Goal: Book appointment/travel/reservation

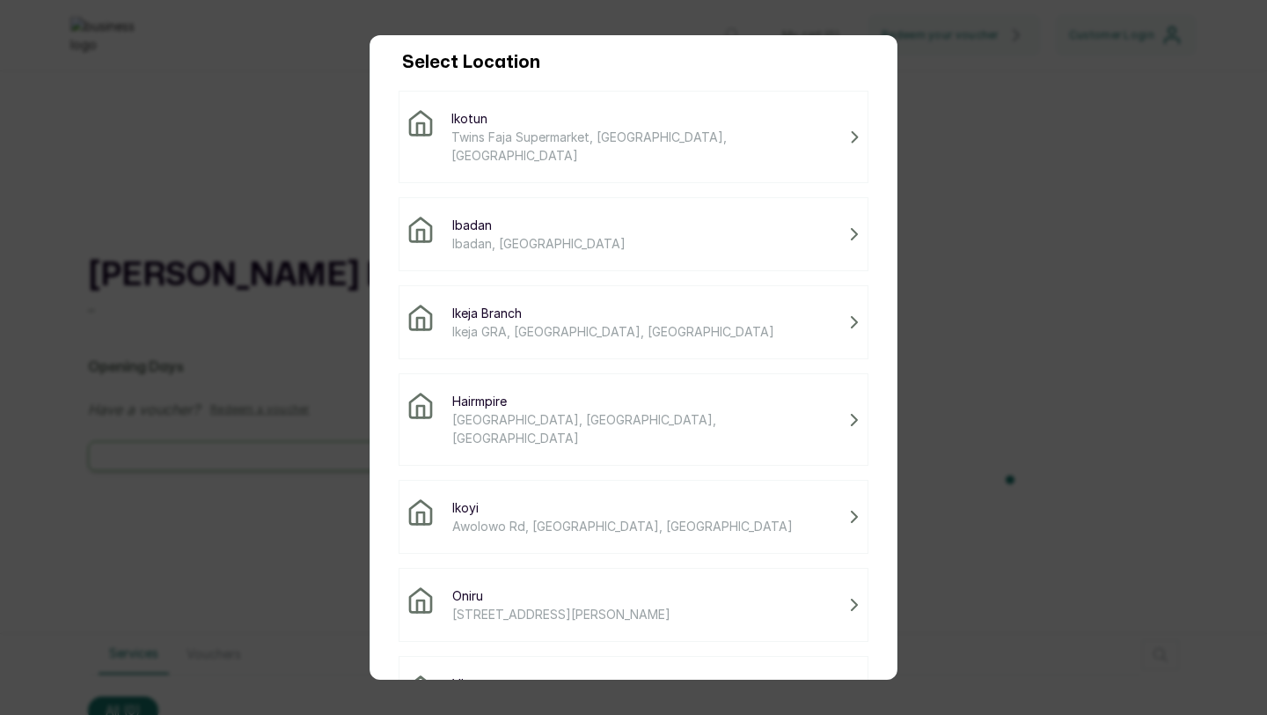
scroll to position [146, 0]
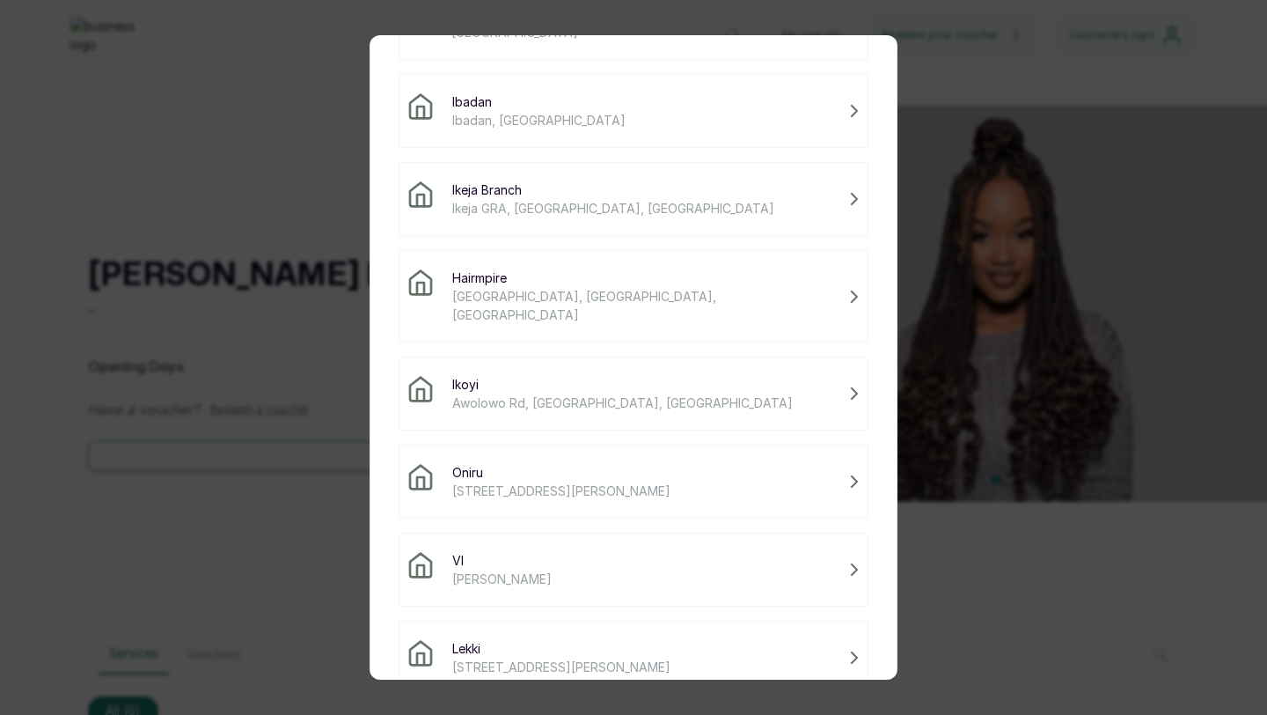
click at [567, 639] on span "Lekki" at bounding box center [561, 648] width 218 height 18
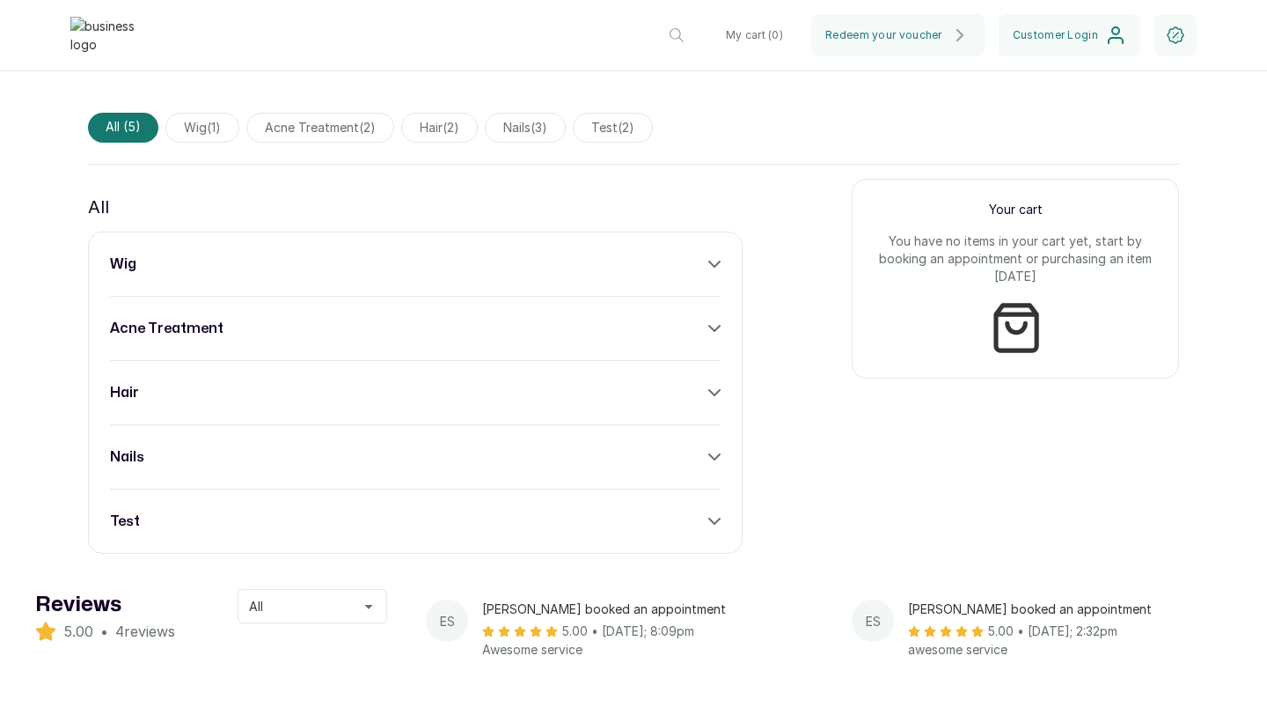
scroll to position [635, 0]
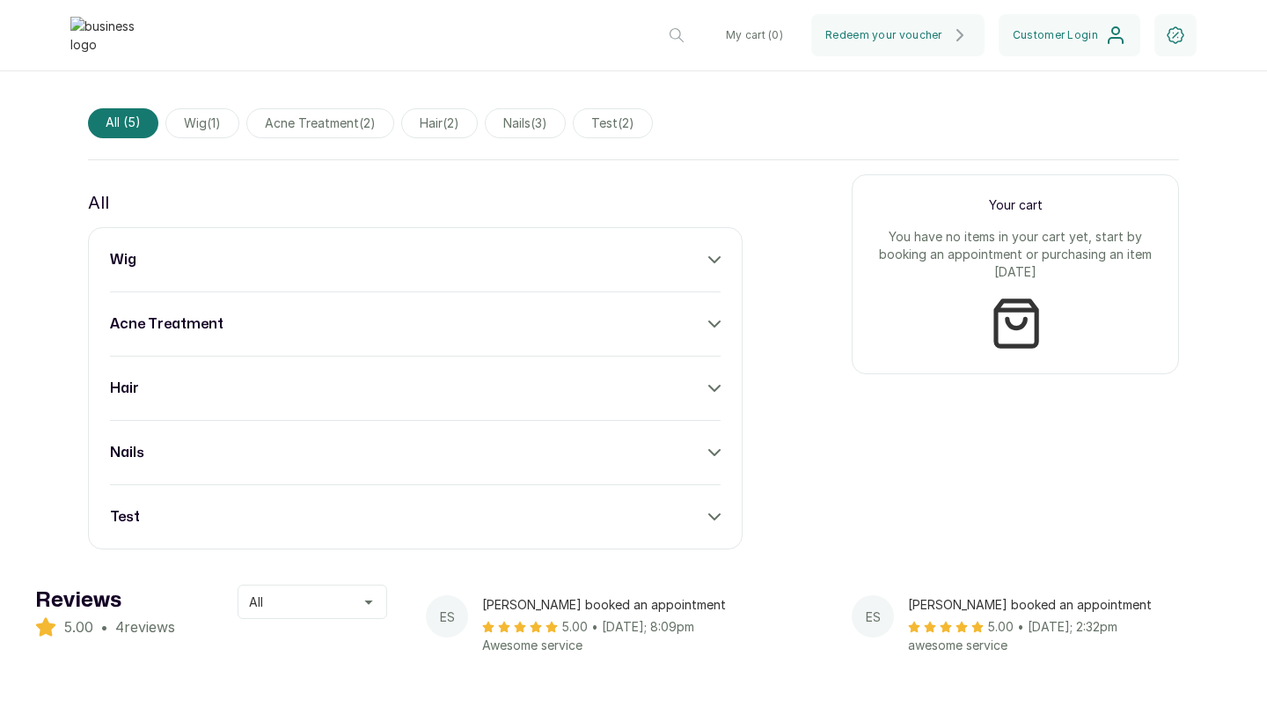
click at [592, 527] on div "test" at bounding box center [415, 516] width 611 height 21
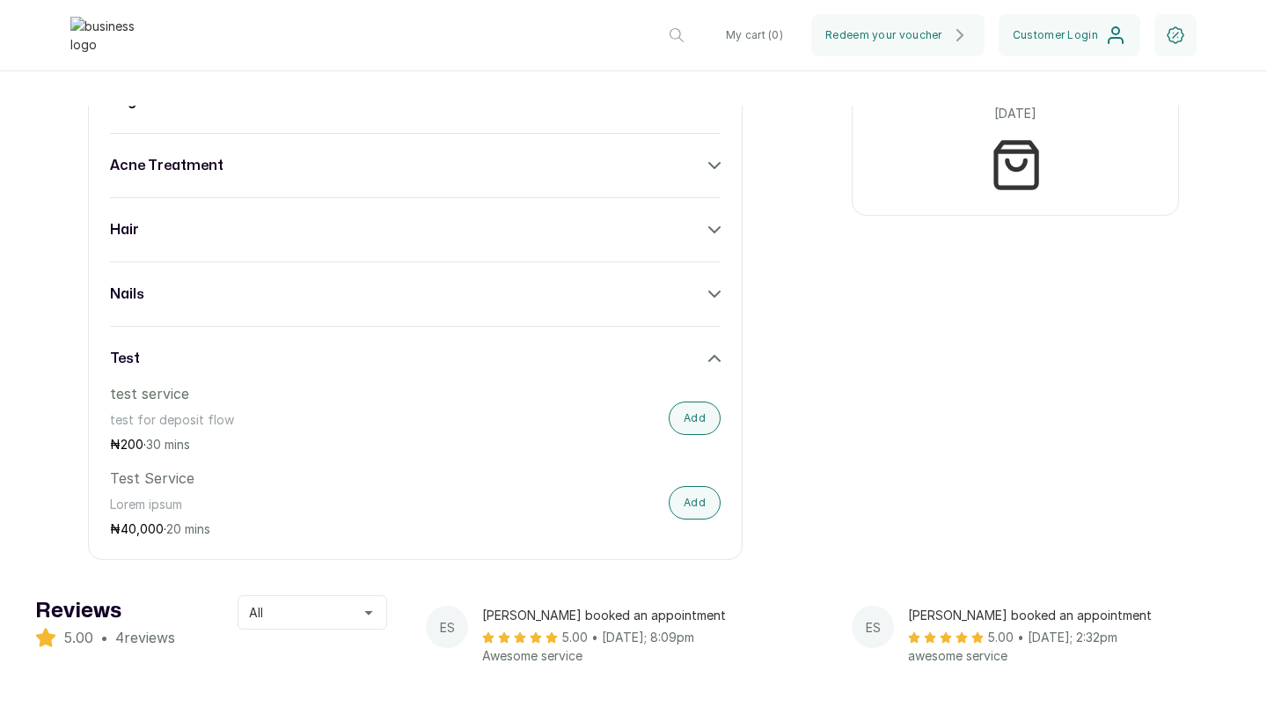
scroll to position [812, 0]
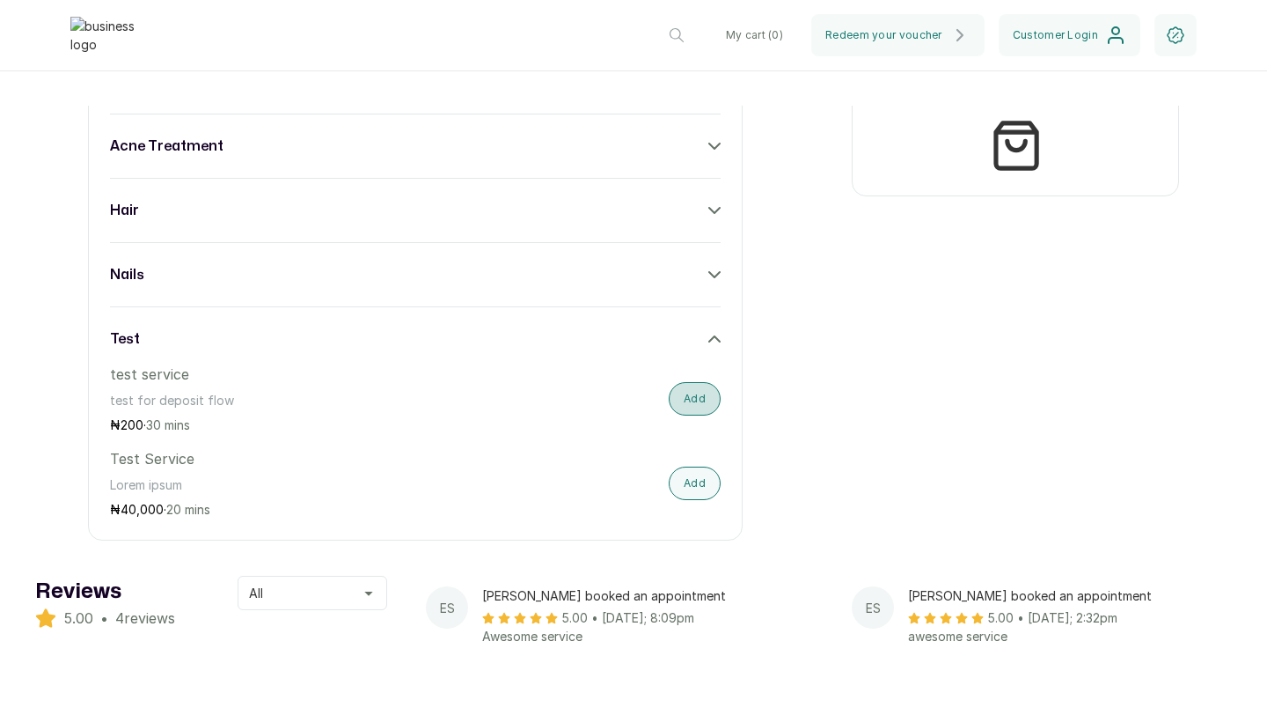
click at [701, 399] on button "Add" at bounding box center [695, 398] width 52 height 33
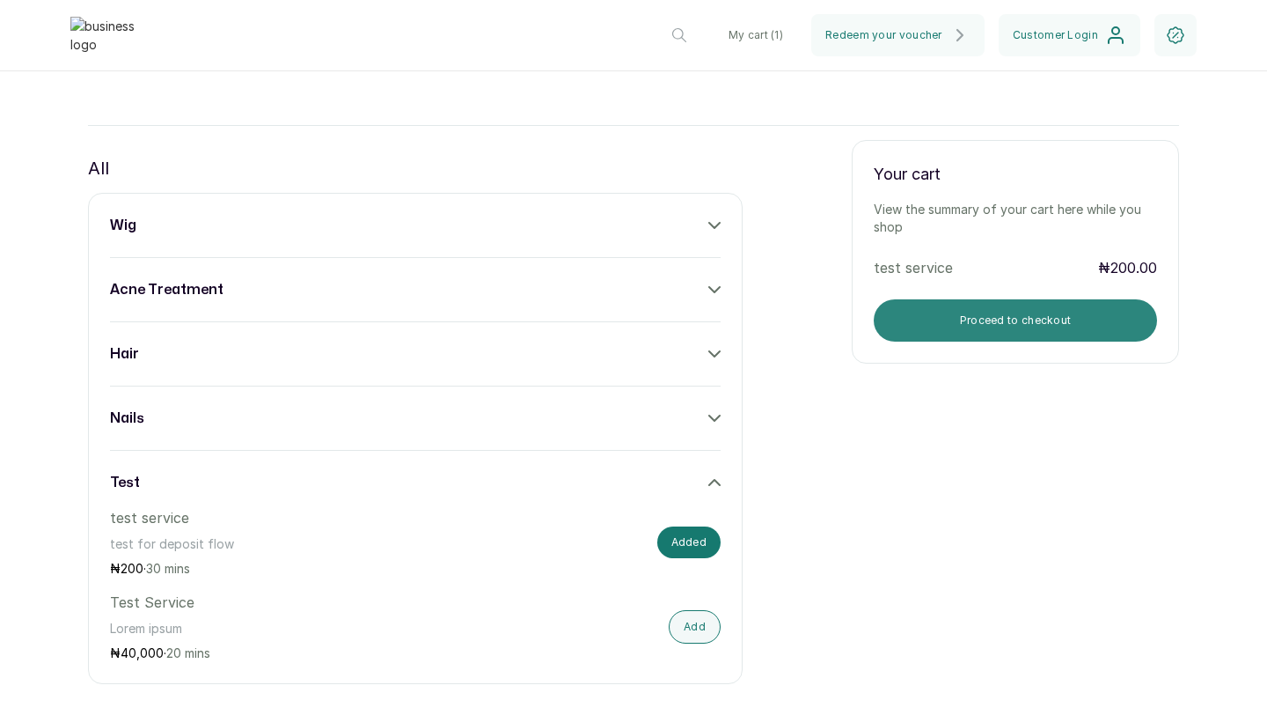
scroll to position [660, 0]
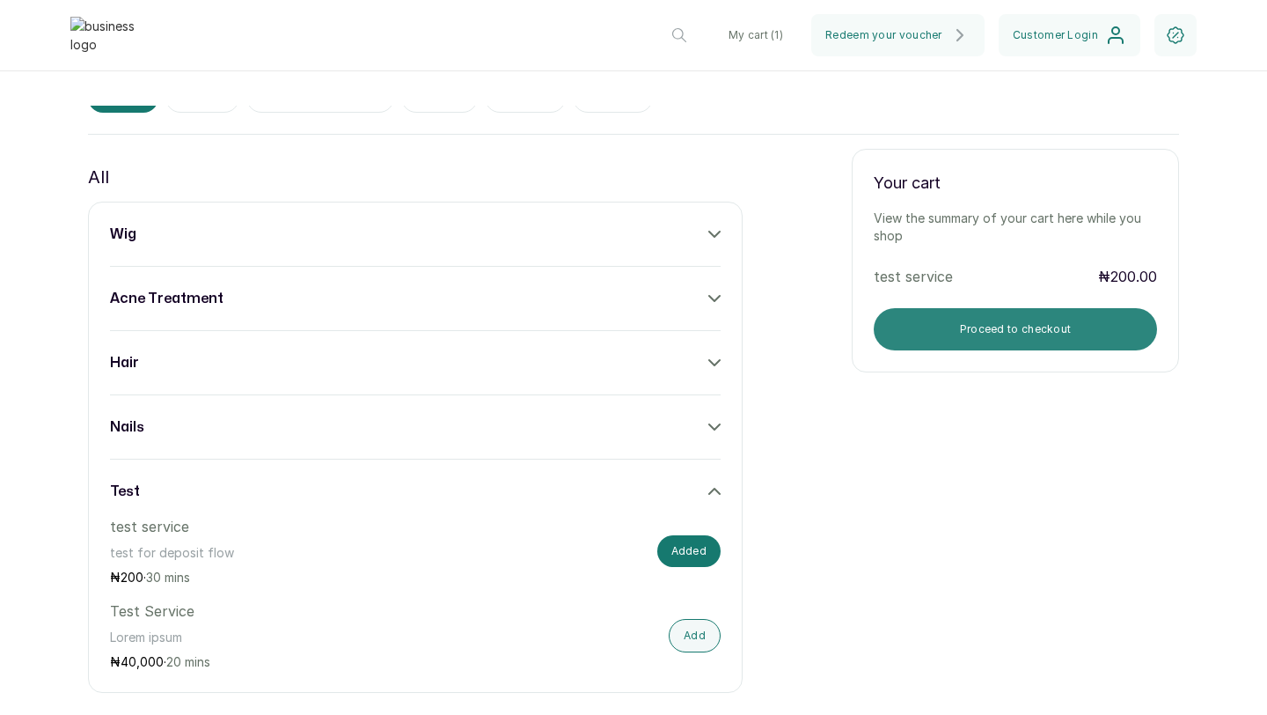
click at [998, 342] on button "Proceed to checkout" at bounding box center [1015, 329] width 283 height 42
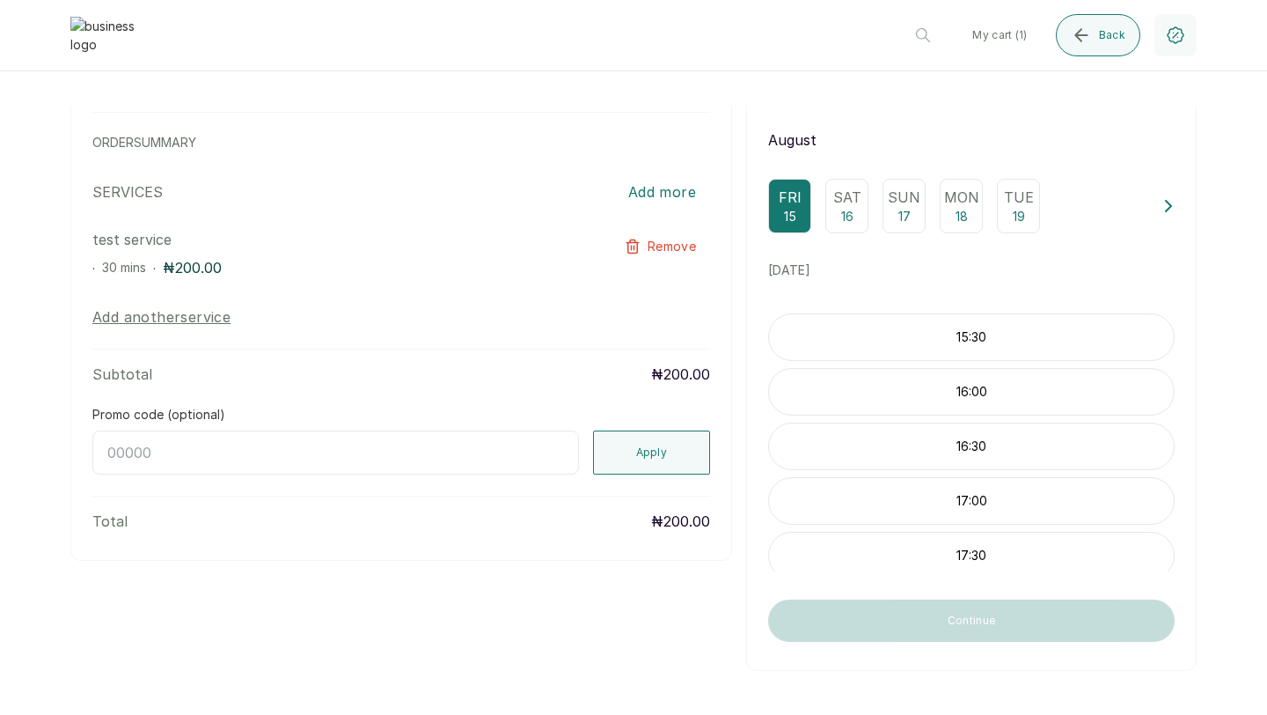
scroll to position [110, 0]
click at [927, 396] on div "16:00" at bounding box center [971, 385] width 407 height 48
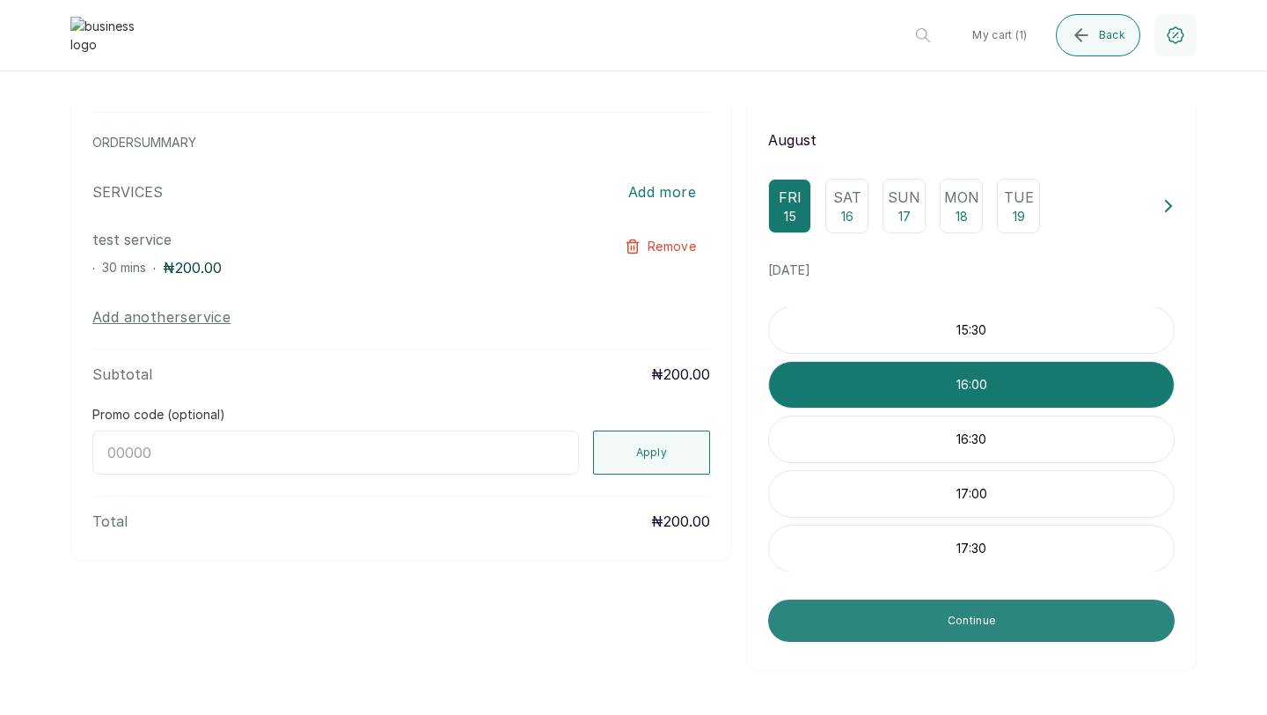
click at [942, 614] on button "Continue" at bounding box center [971, 620] width 407 height 42
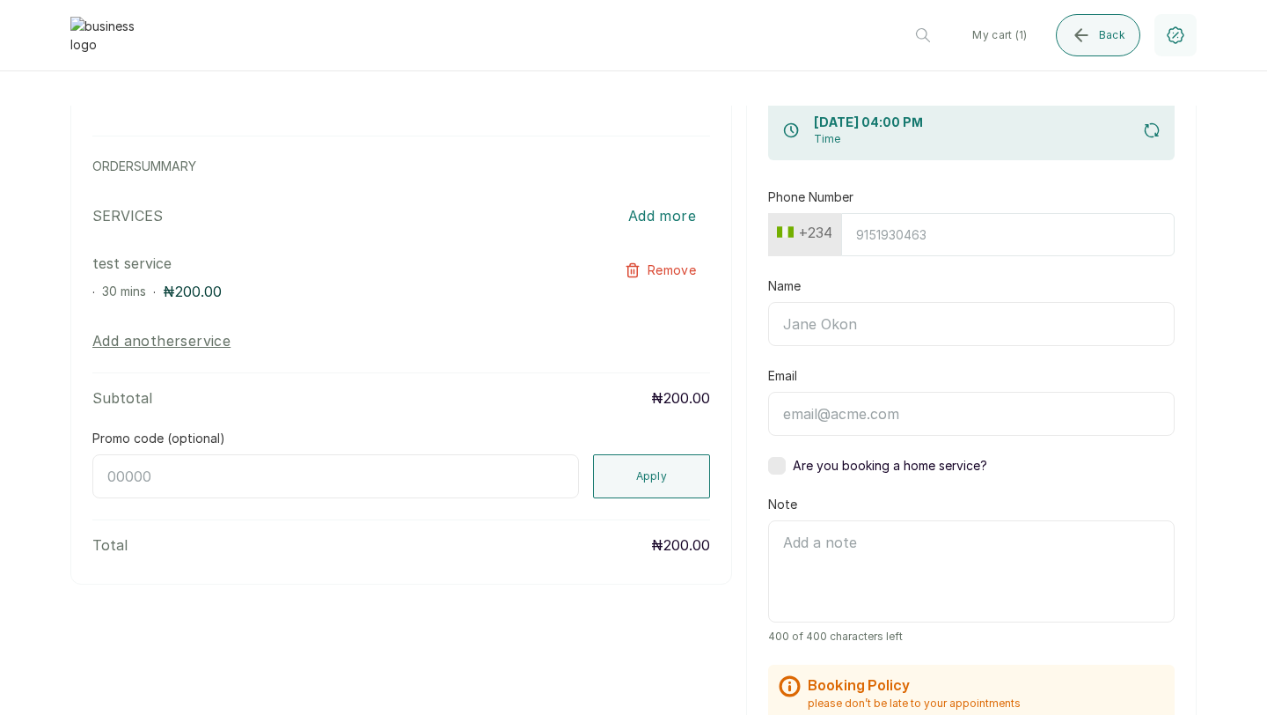
scroll to position [0, 0]
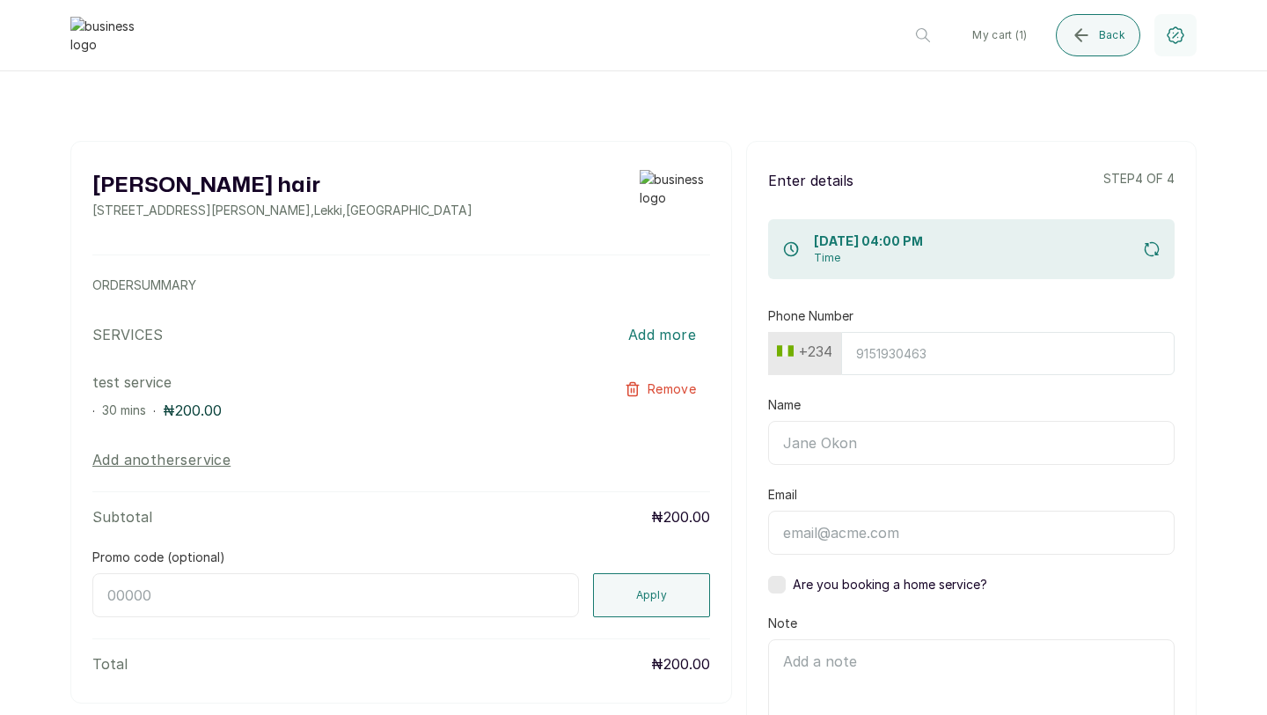
click at [884, 351] on input "Phone Number" at bounding box center [1008, 353] width 334 height 43
type input "8134910224"
type input "[PERSON_NAME]"
type input "henry@withsplice.com"
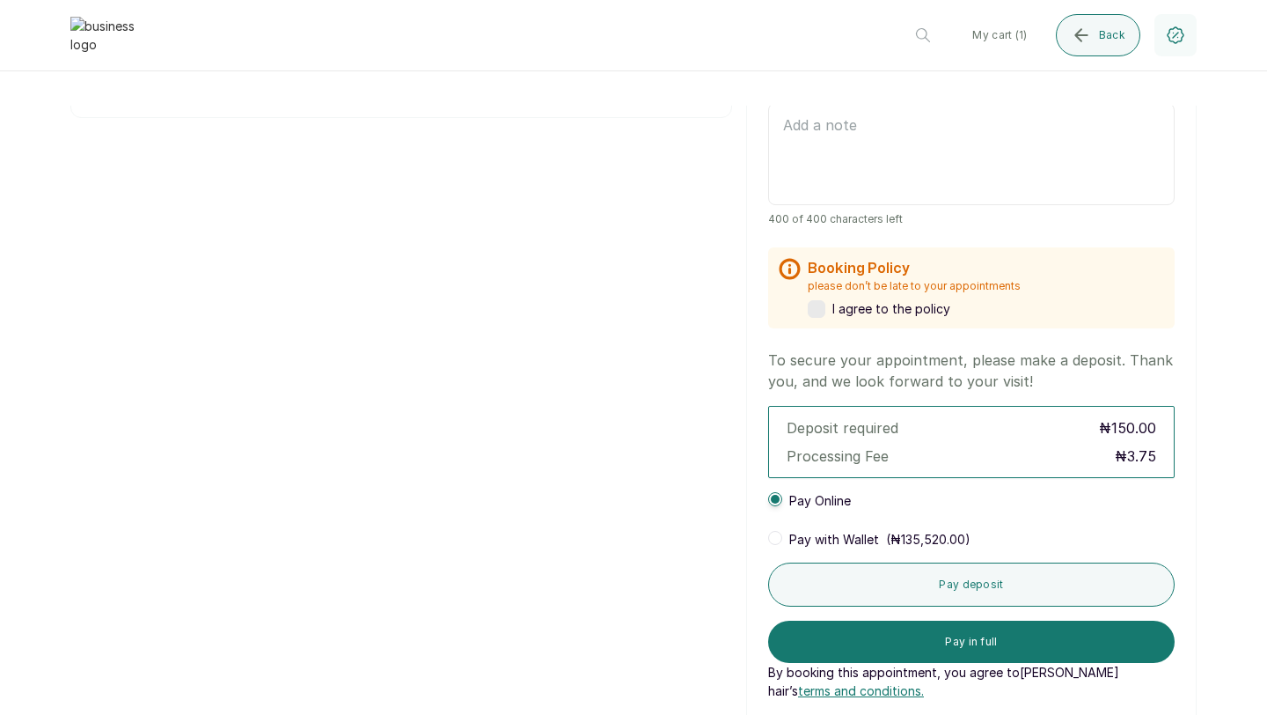
scroll to position [654, 0]
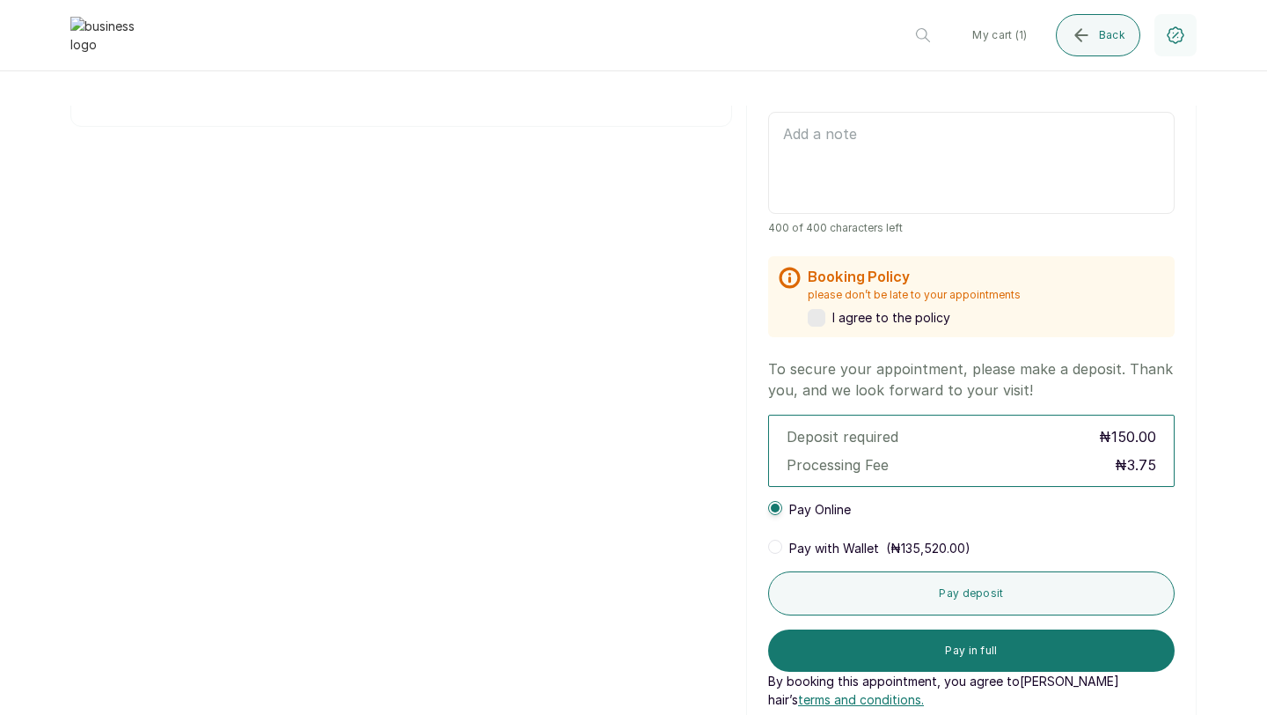
type input "8134910224"
click at [813, 315] on label at bounding box center [817, 318] width 18 height 18
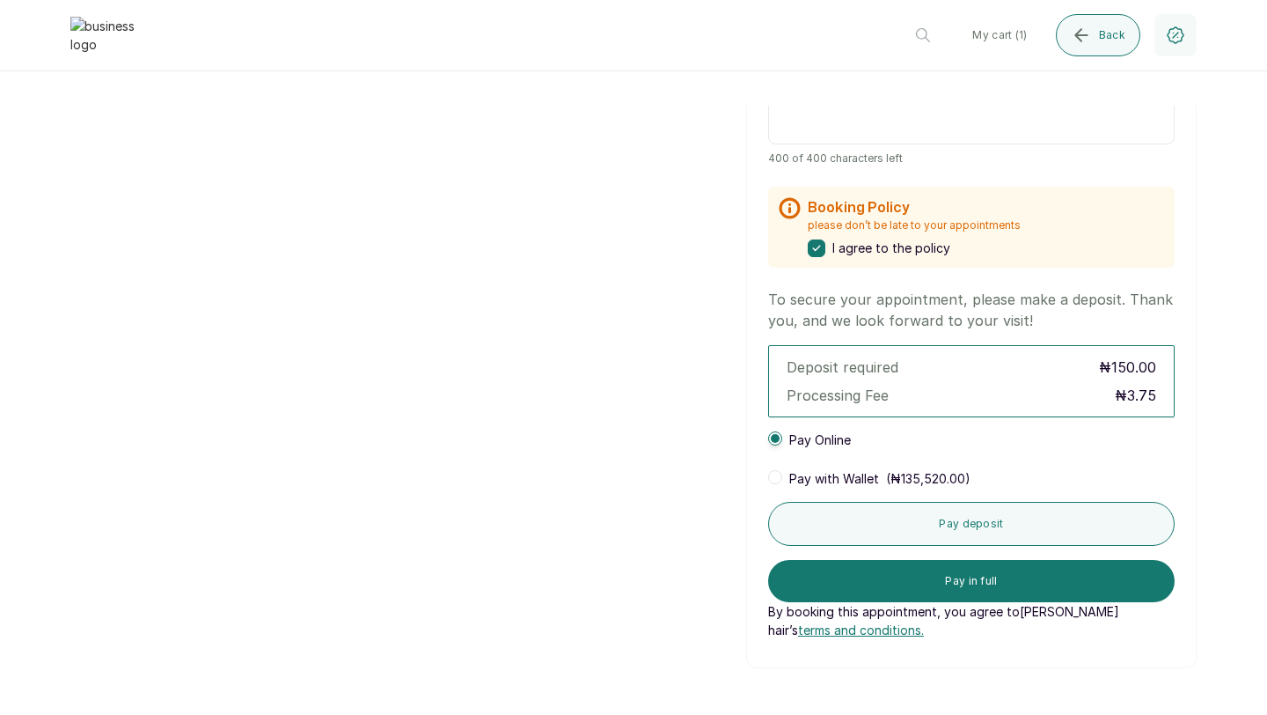
scroll to position [826, 0]
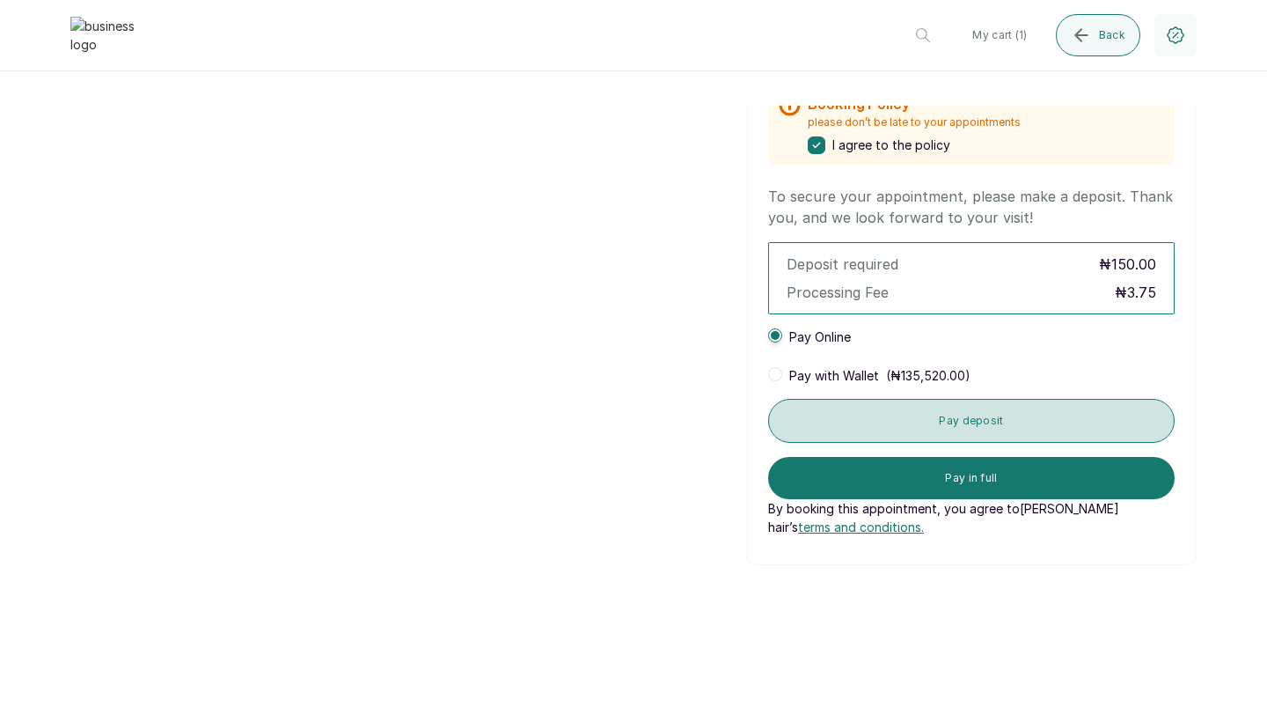
click at [965, 416] on button "Pay deposit" at bounding box center [971, 421] width 407 height 44
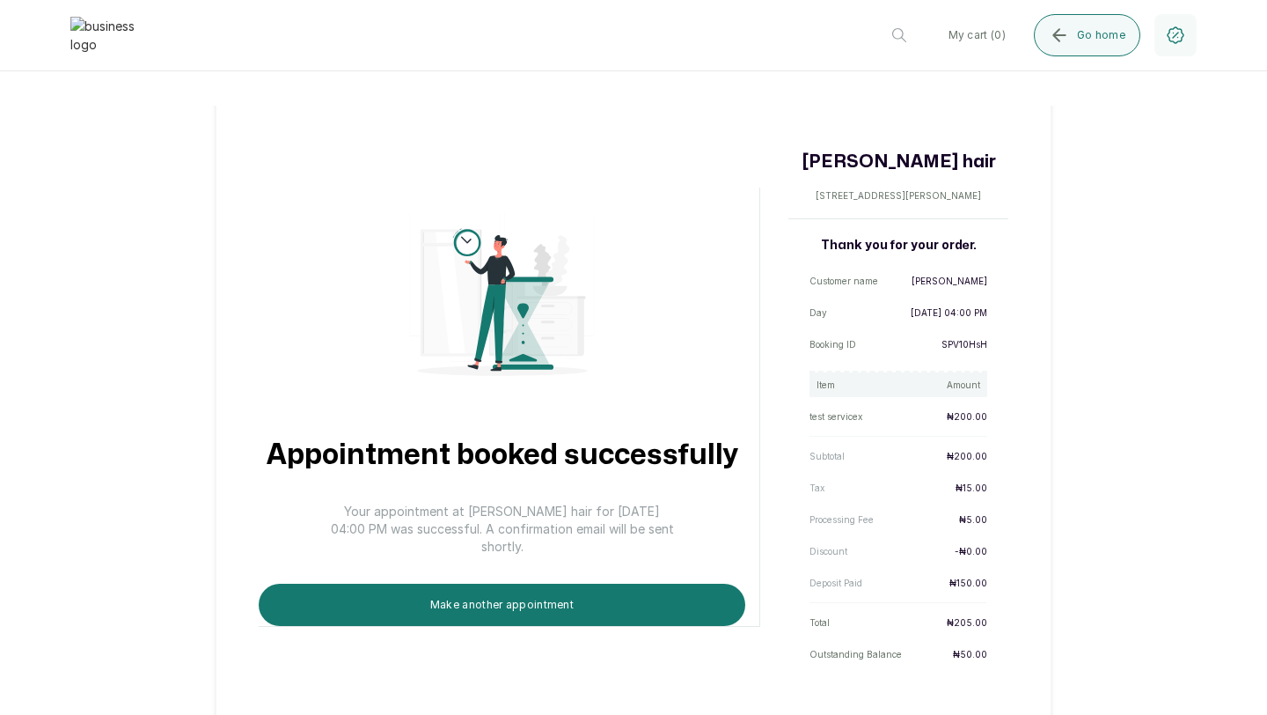
scroll to position [89, 0]
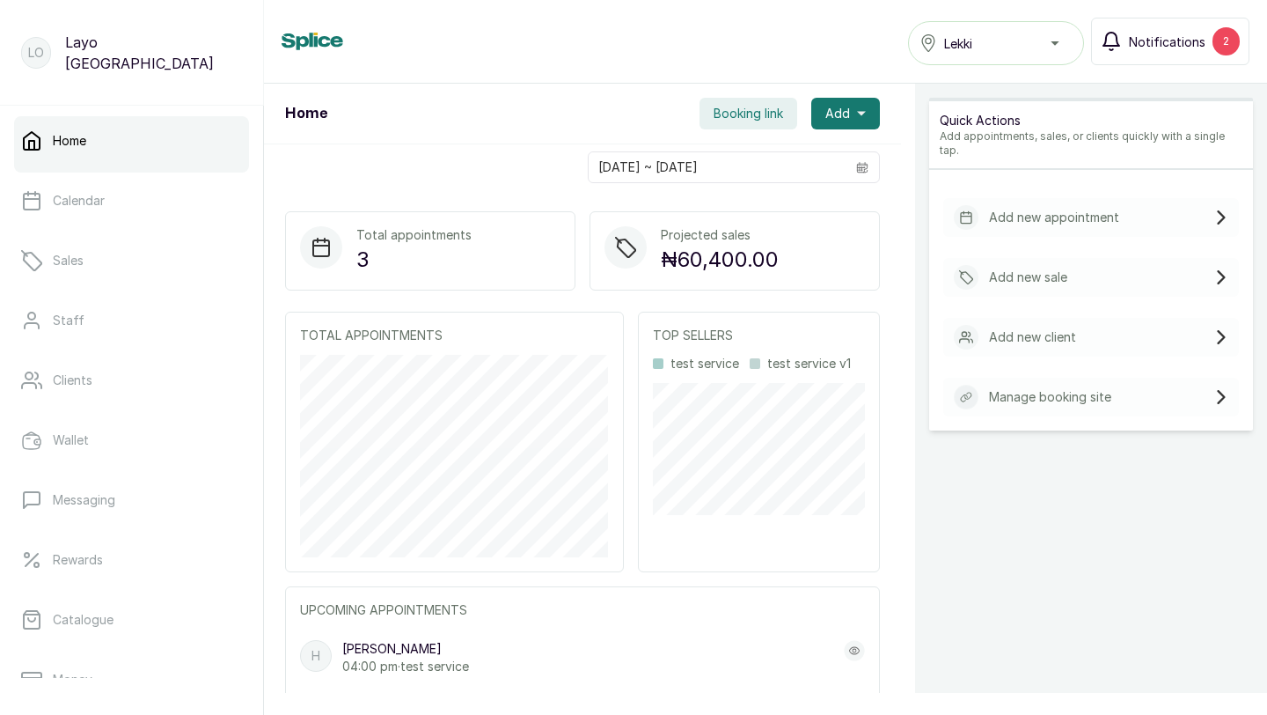
click at [1160, 37] on span "Notifications" at bounding box center [1167, 42] width 77 height 18
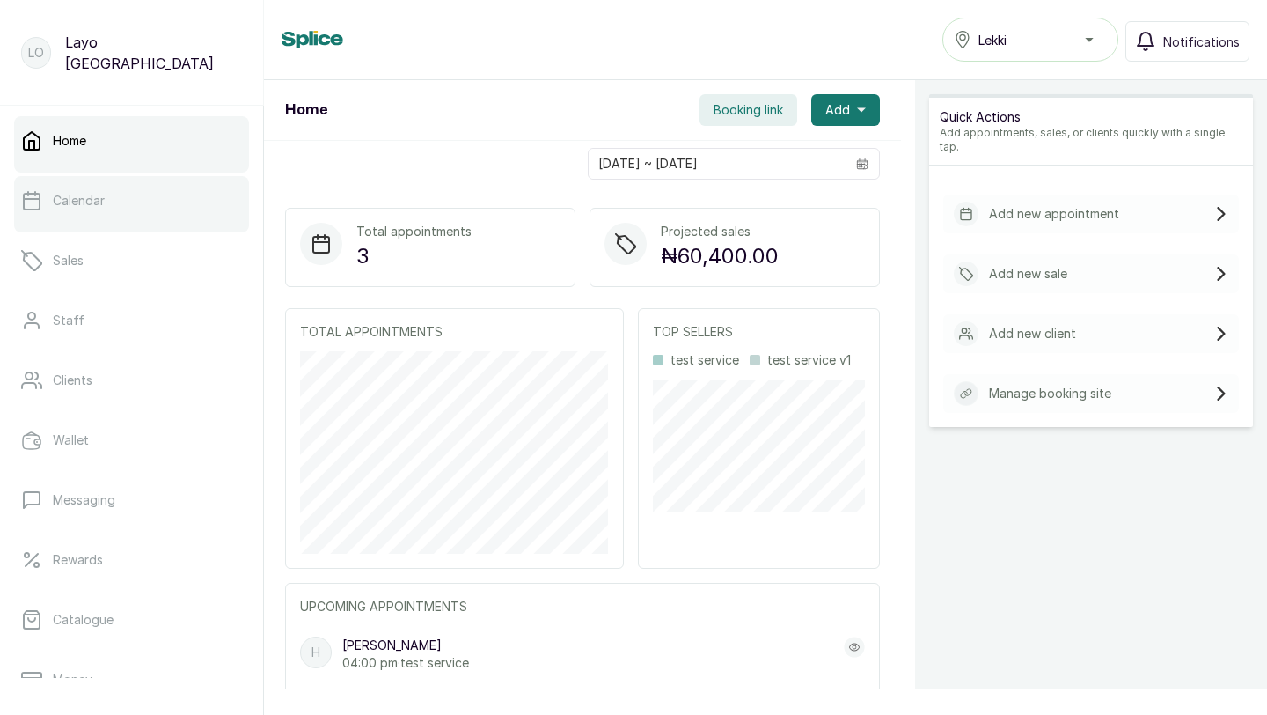
click at [97, 209] on link "Calendar" at bounding box center [131, 200] width 235 height 49
